Goal: Check status: Check status

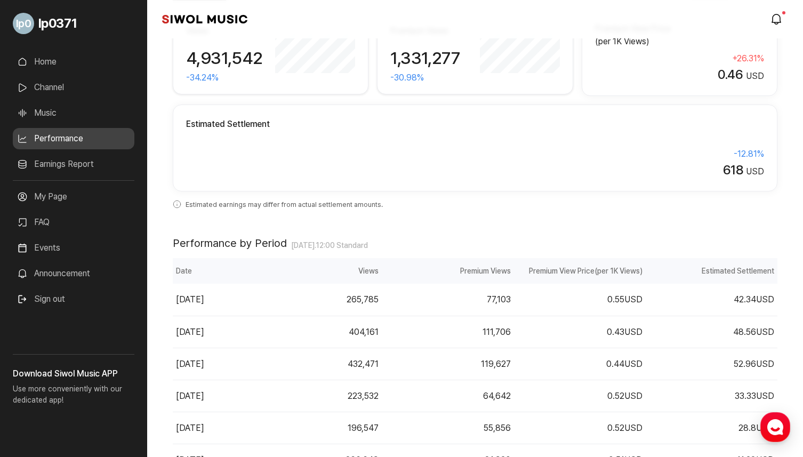
scroll to position [131, 0]
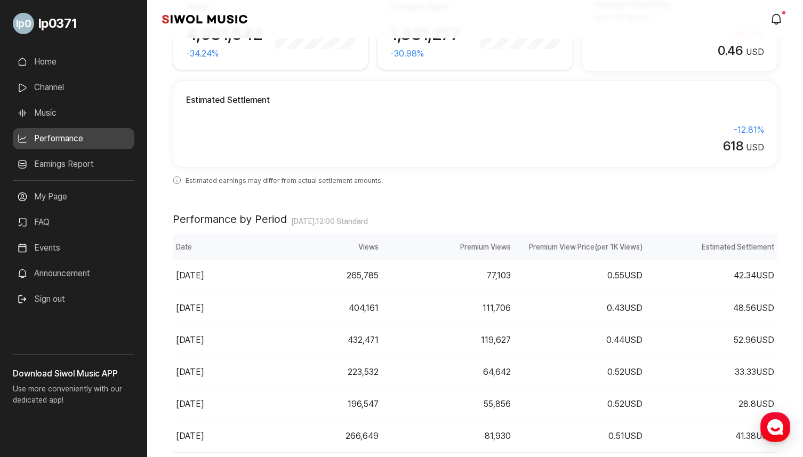
click at [94, 164] on link "Earnings Report" at bounding box center [73, 163] width 121 height 21
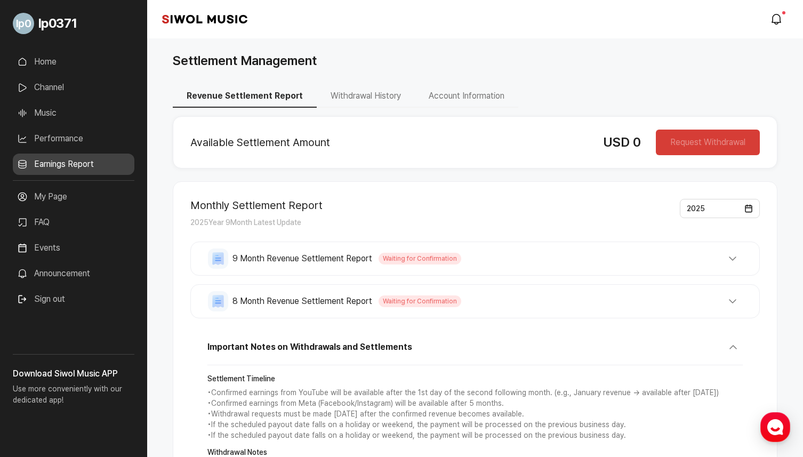
click at [351, 231] on div "Monthly Settlement Report 2025 Year 9 Month Latest Update 2025 9 Month Revenue …" at bounding box center [475, 400] width 604 height 439
click at [335, 262] on span "9 Month Revenue Settlement Report" at bounding box center [302, 258] width 140 height 13
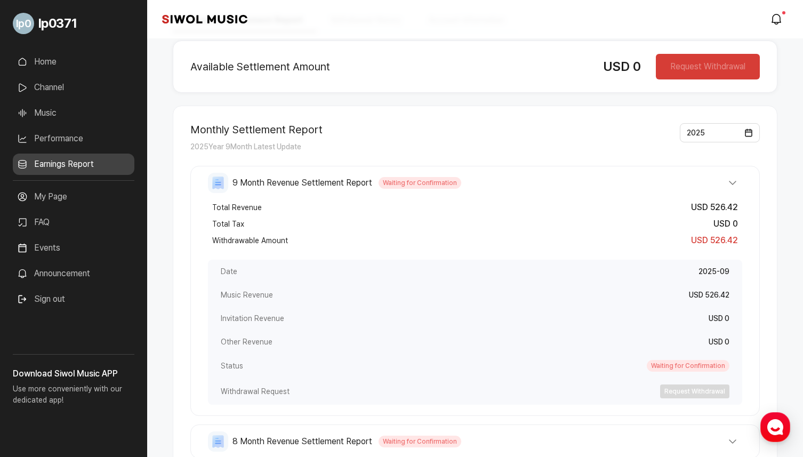
scroll to position [77, 0]
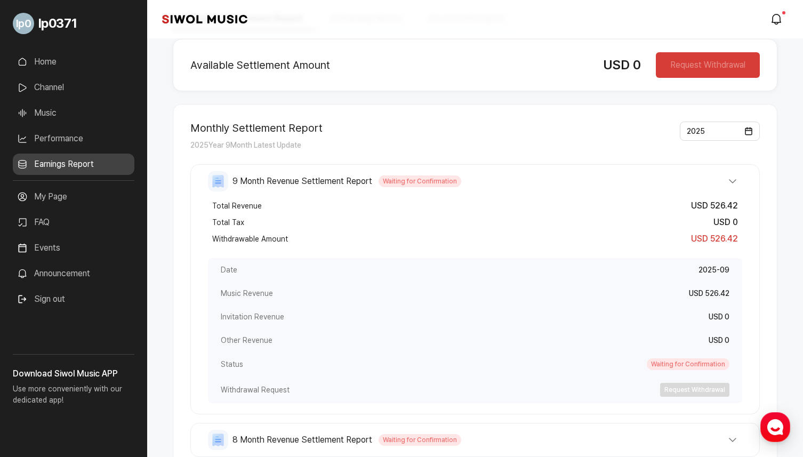
click at [510, 190] on button "9 Month Revenue Settlement Report Waiting for Confirmation" at bounding box center [475, 181] width 534 height 20
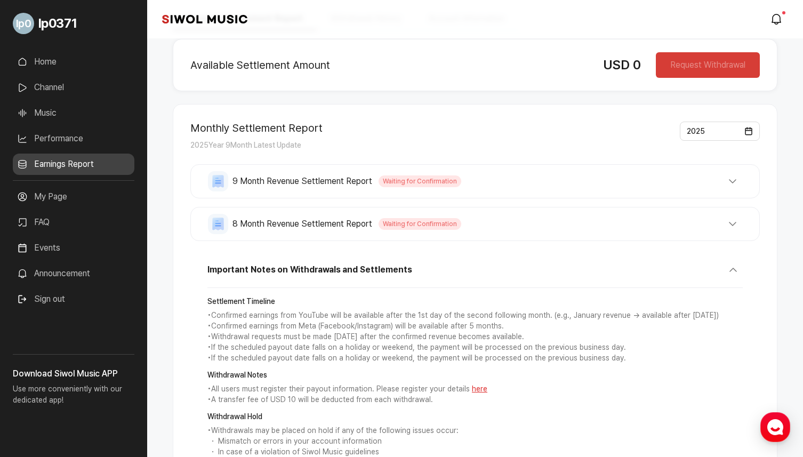
click at [500, 227] on button "8 Month Revenue Settlement Report Waiting for Confirmation" at bounding box center [475, 224] width 534 height 20
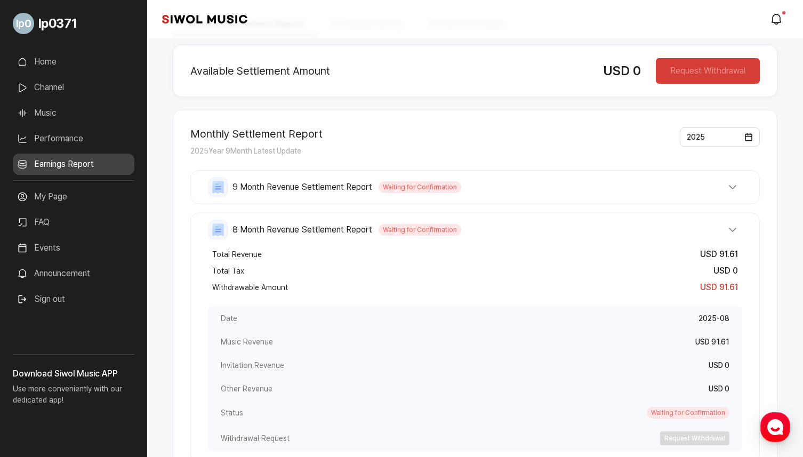
scroll to position [61, 0]
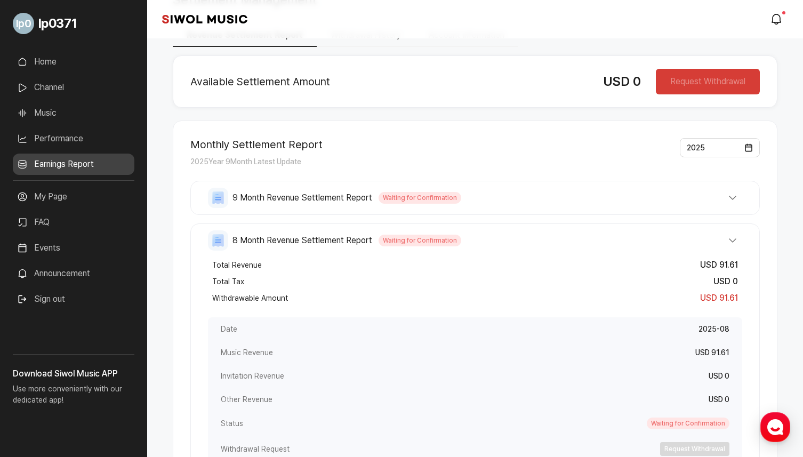
click at [517, 231] on button "8 Month Revenue Settlement Report Waiting for Confirmation" at bounding box center [475, 240] width 534 height 20
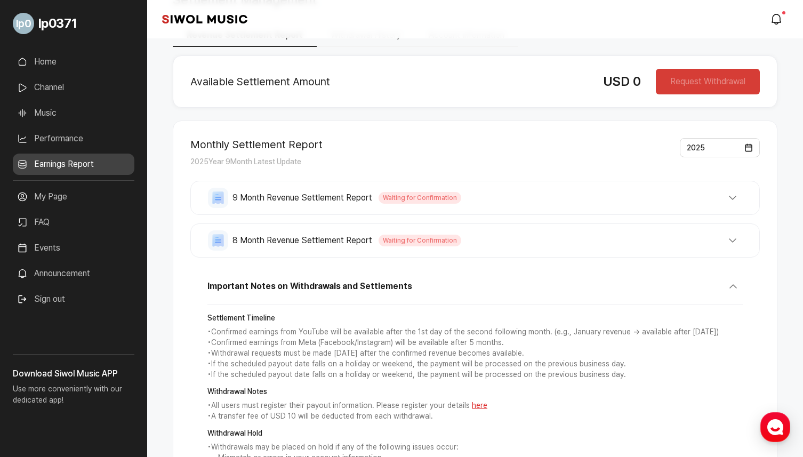
click at [528, 204] on button "9 Month Revenue Settlement Report Waiting for Confirmation" at bounding box center [475, 198] width 534 height 20
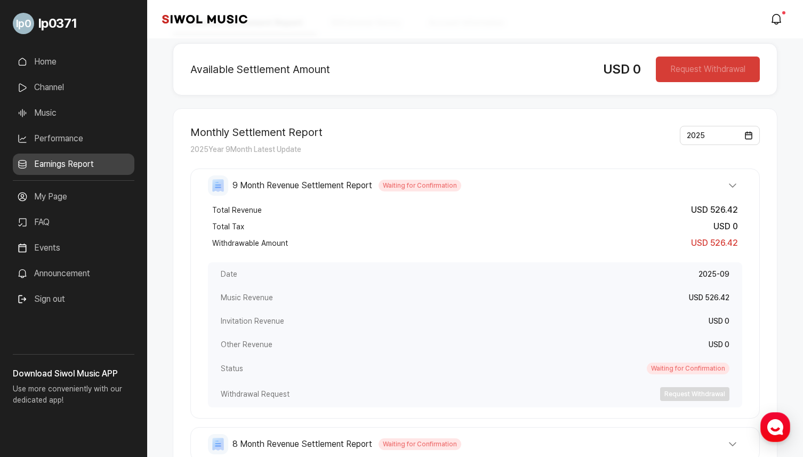
scroll to position [59, 0]
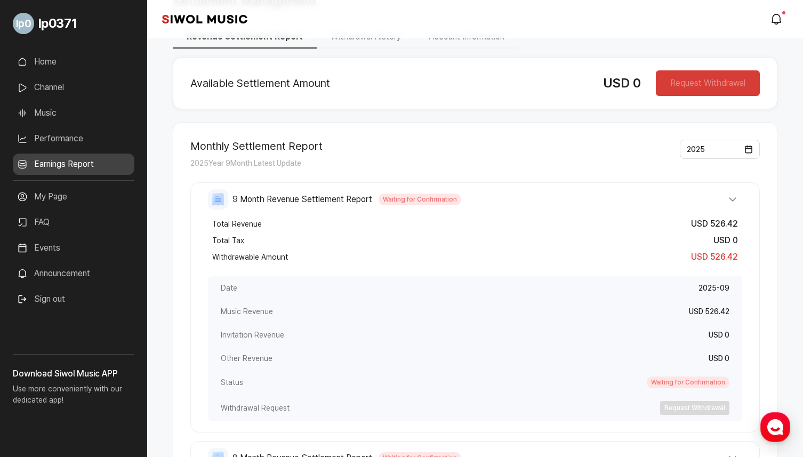
click at [529, 202] on button "9 Month Revenue Settlement Report Waiting for Confirmation" at bounding box center [475, 199] width 534 height 20
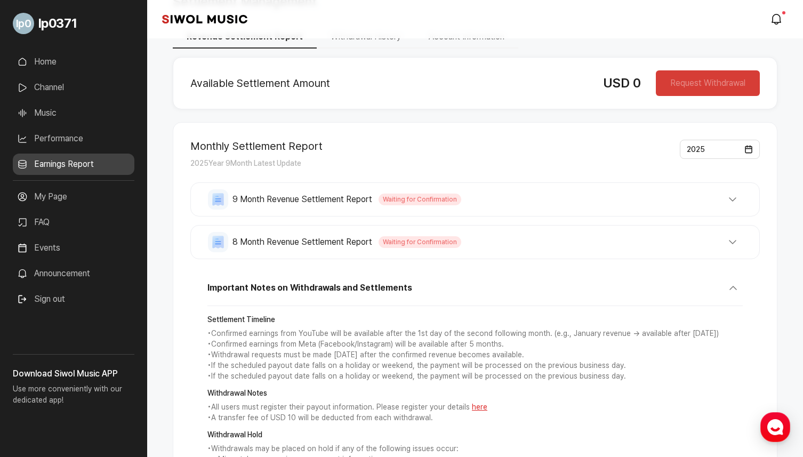
click at [522, 244] on button "8 Month Revenue Settlement Report Waiting for Confirmation" at bounding box center [475, 242] width 534 height 20
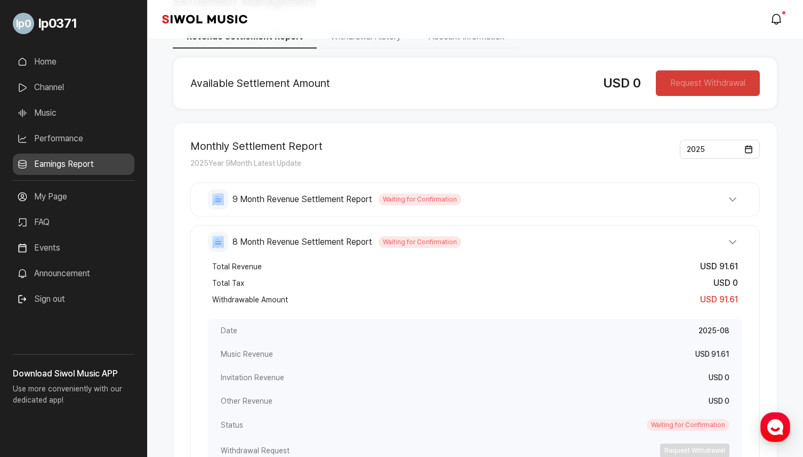
click at [522, 244] on button "8 Month Revenue Settlement Report Waiting for Confirmation" at bounding box center [475, 242] width 534 height 20
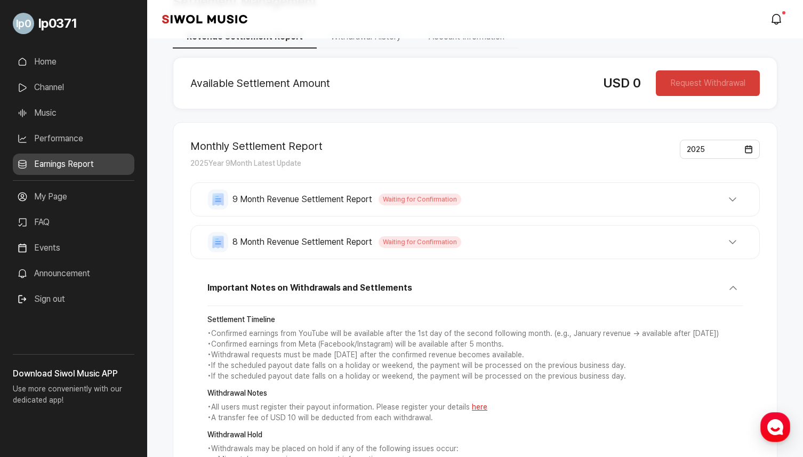
click at [472, 236] on button "8 Month Revenue Settlement Report Waiting for Confirmation" at bounding box center [475, 242] width 534 height 20
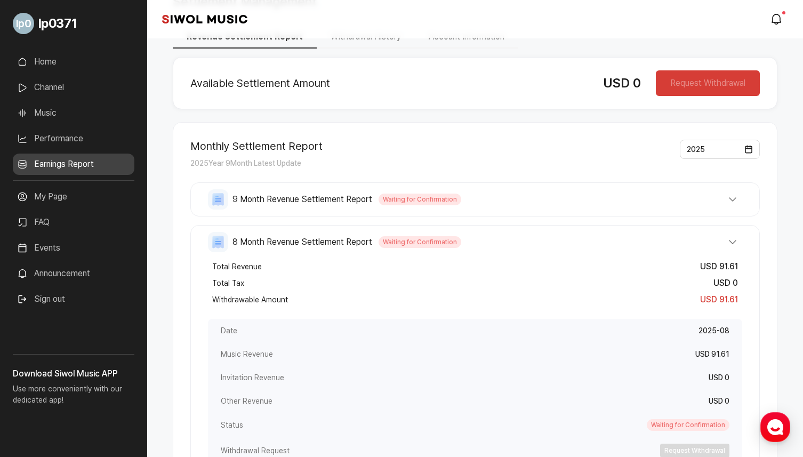
click at [472, 236] on button "8 Month Revenue Settlement Report Waiting for Confirmation" at bounding box center [475, 242] width 534 height 20
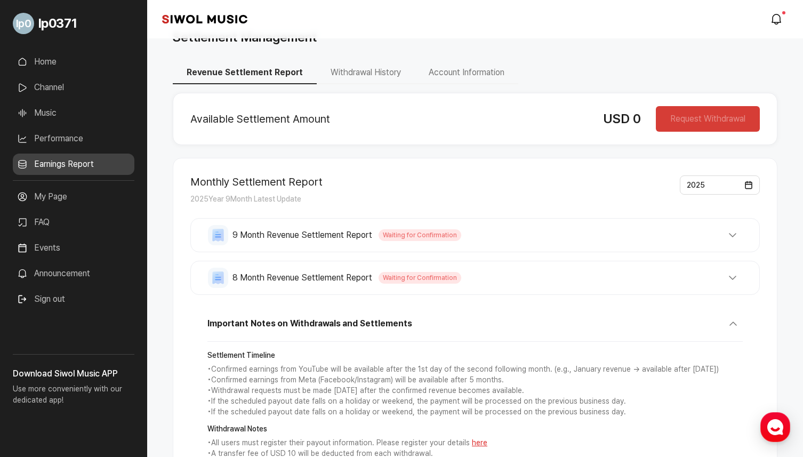
scroll to position [26, 0]
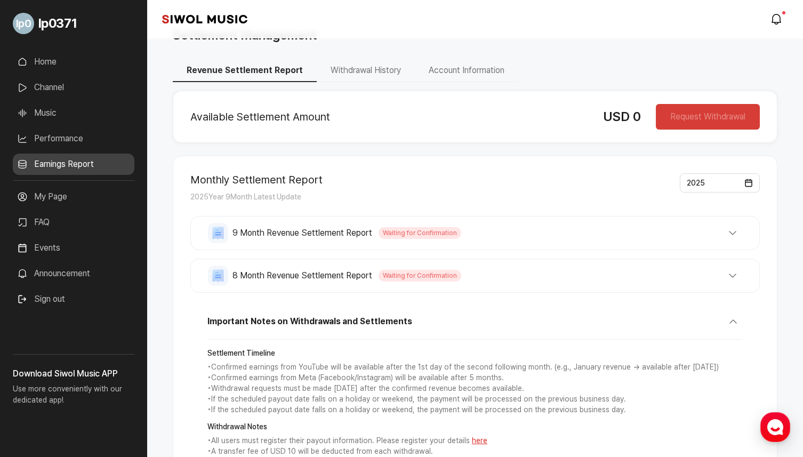
click at [464, 282] on button "8 Month Revenue Settlement Report Waiting for Confirmation" at bounding box center [475, 275] width 534 height 20
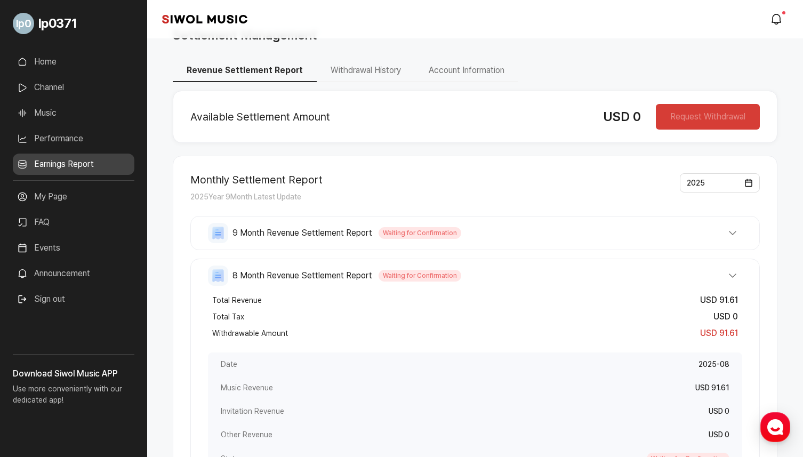
click at [489, 264] on div "8 Month Revenue Settlement Report Waiting for Confirmation Total Revenue USD 91…" at bounding box center [474, 383] width 569 height 250
click at [489, 269] on button "8 Month Revenue Settlement Report Waiting for Confirmation" at bounding box center [475, 275] width 534 height 20
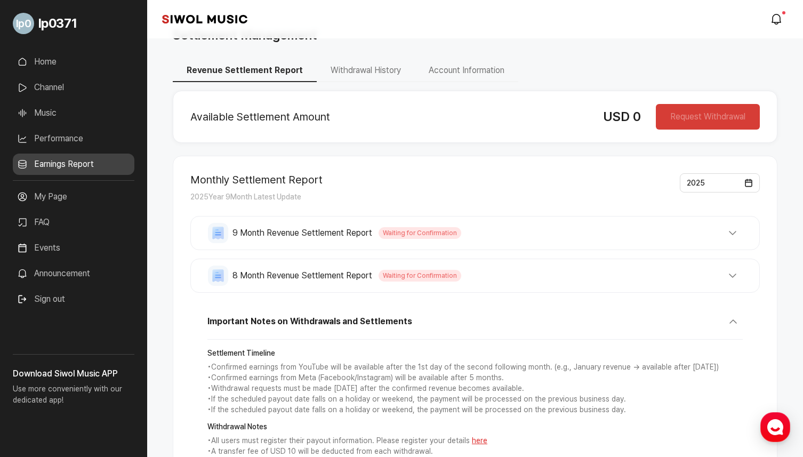
click at [488, 271] on button "8 Month Revenue Settlement Report Waiting for Confirmation" at bounding box center [475, 275] width 534 height 20
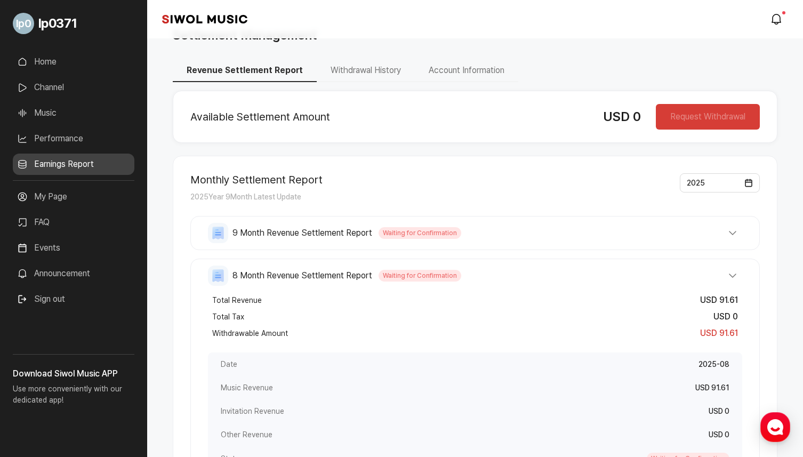
click at [492, 271] on button "8 Month Revenue Settlement Report Waiting for Confirmation" at bounding box center [475, 275] width 534 height 20
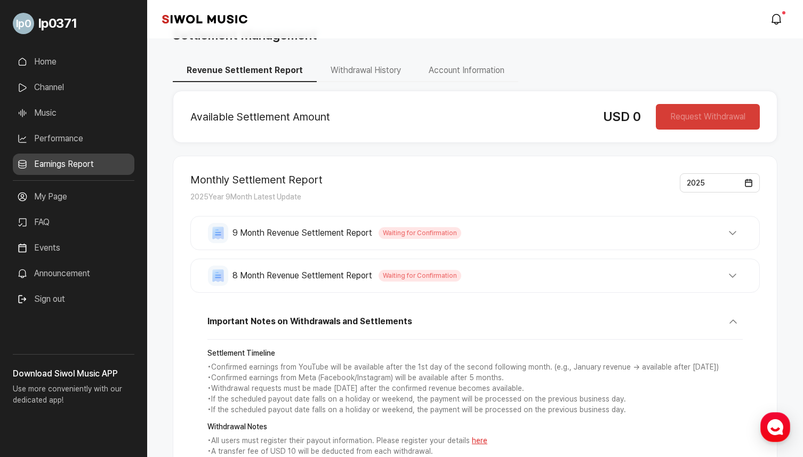
click at [495, 272] on button "8 Month Revenue Settlement Report Waiting for Confirmation" at bounding box center [475, 275] width 534 height 20
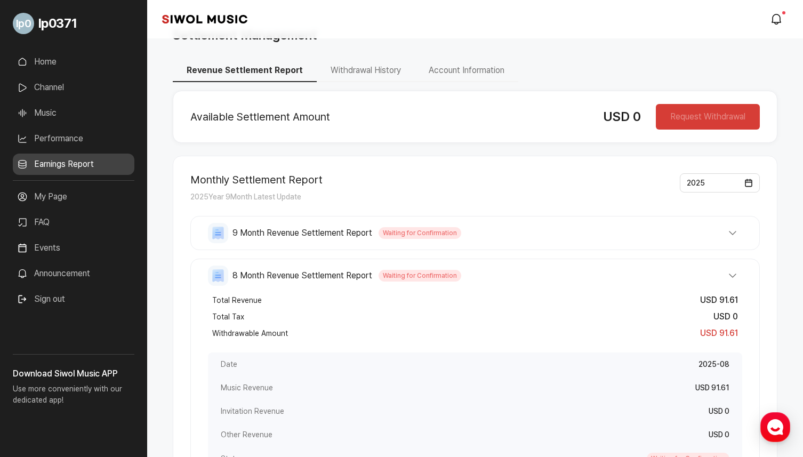
click at [499, 271] on button "8 Month Revenue Settlement Report Waiting for Confirmation" at bounding box center [475, 275] width 534 height 20
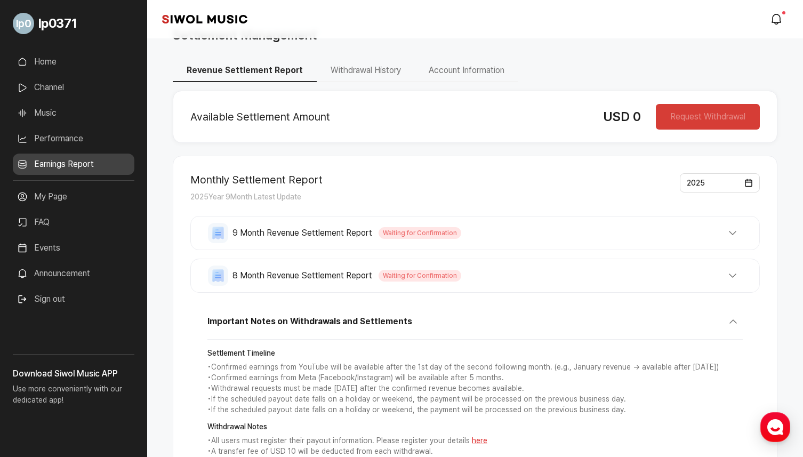
click at [651, 177] on div "Monthly Settlement Report 2025 Year 9 Month Latest Update 2025" at bounding box center [474, 188] width 569 height 30
click at [644, 171] on div "Monthly Settlement Report 2025 Year 9 Month Latest Update 2025 9 Month Revenue …" at bounding box center [475, 375] width 604 height 439
click at [572, 64] on ul "Revenue Settlement Report Withdrawal History Account Information" at bounding box center [475, 71] width 604 height 22
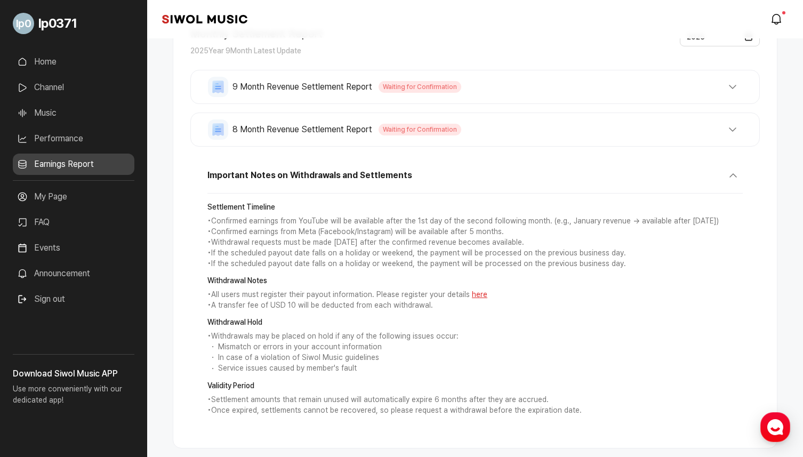
scroll to position [218, 0]
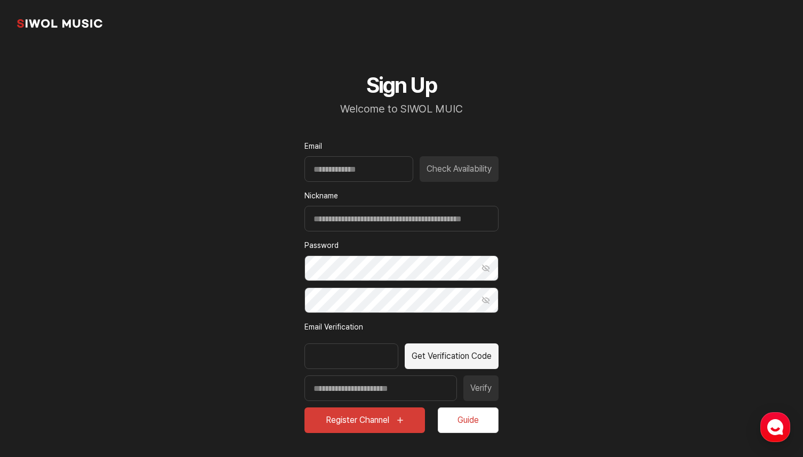
click at [87, 29] on link "common.brand" at bounding box center [59, 23] width 85 height 21
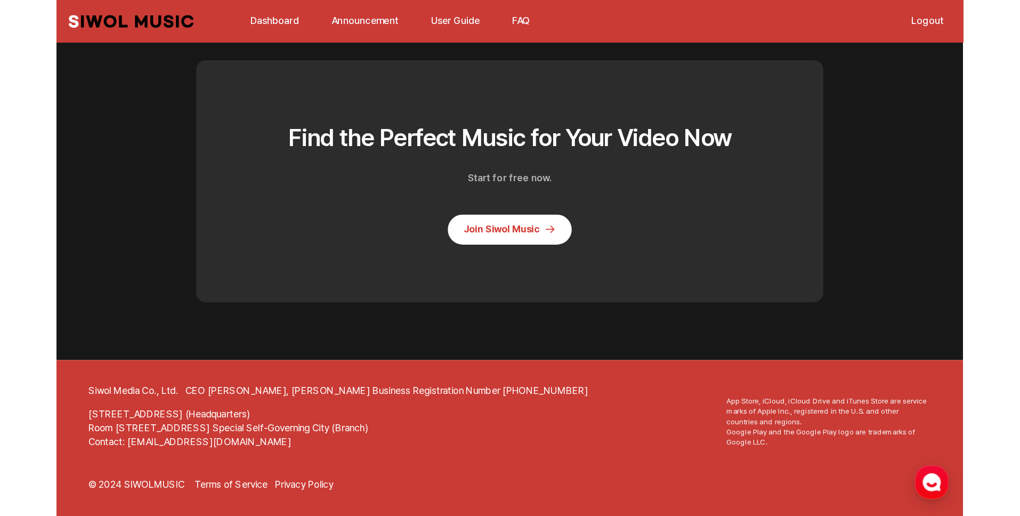
scroll to position [2870, 0]
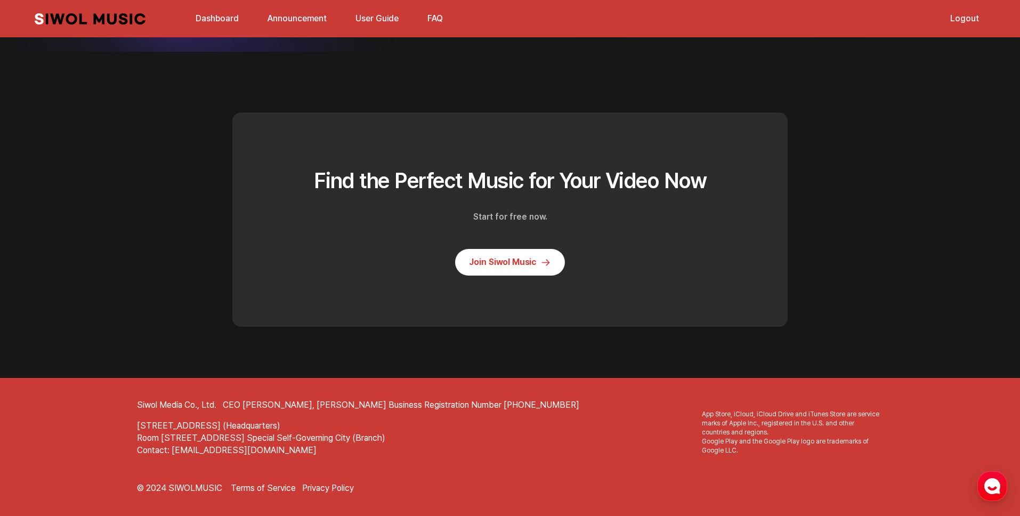
click at [749, 124] on div "Find the Perfect Music for Your Video Now Start for free now. Join Siwol Music" at bounding box center [509, 219] width 555 height 214
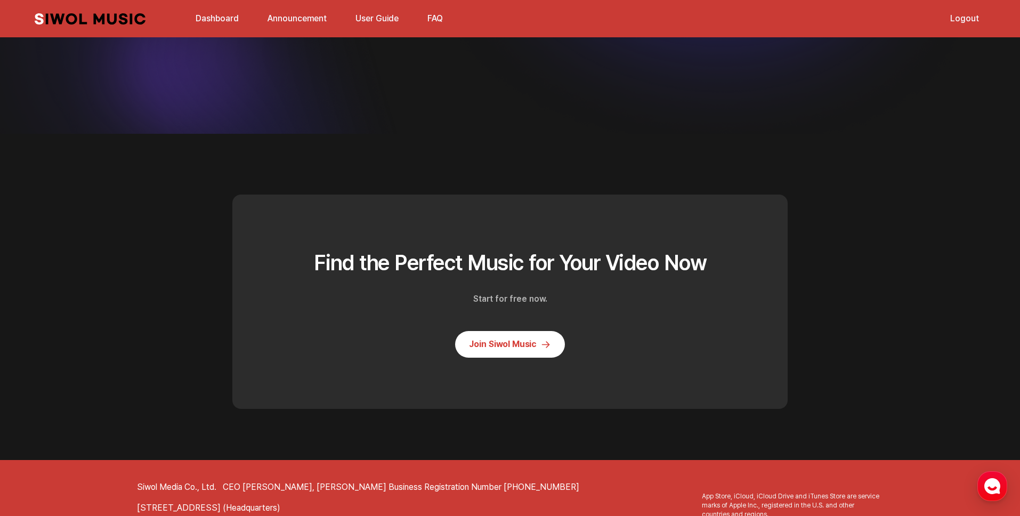
scroll to position [2549, 0]
